Goal: Check status: Check status

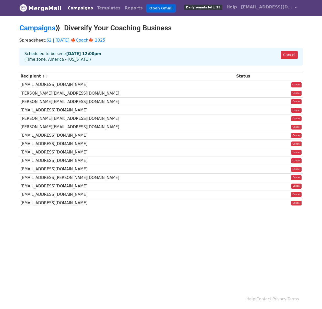
click at [150, 6] on link "Open Gmail" at bounding box center [161, 8] width 28 height 7
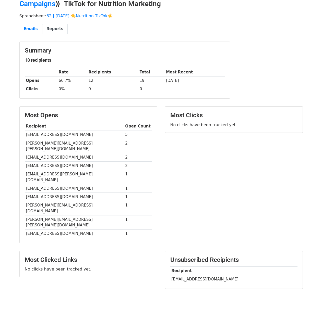
scroll to position [27, 0]
